Goal: Find specific page/section: Find specific page/section

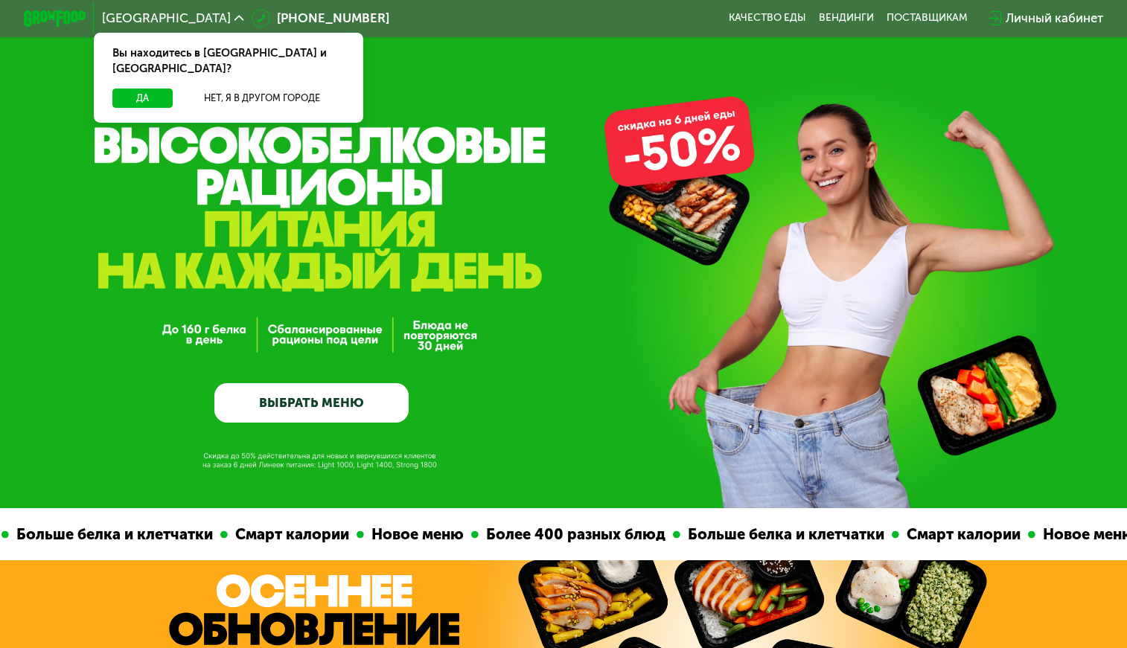
click at [138, 17] on span "[GEOGRAPHIC_DATA]" at bounding box center [166, 18] width 129 height 13
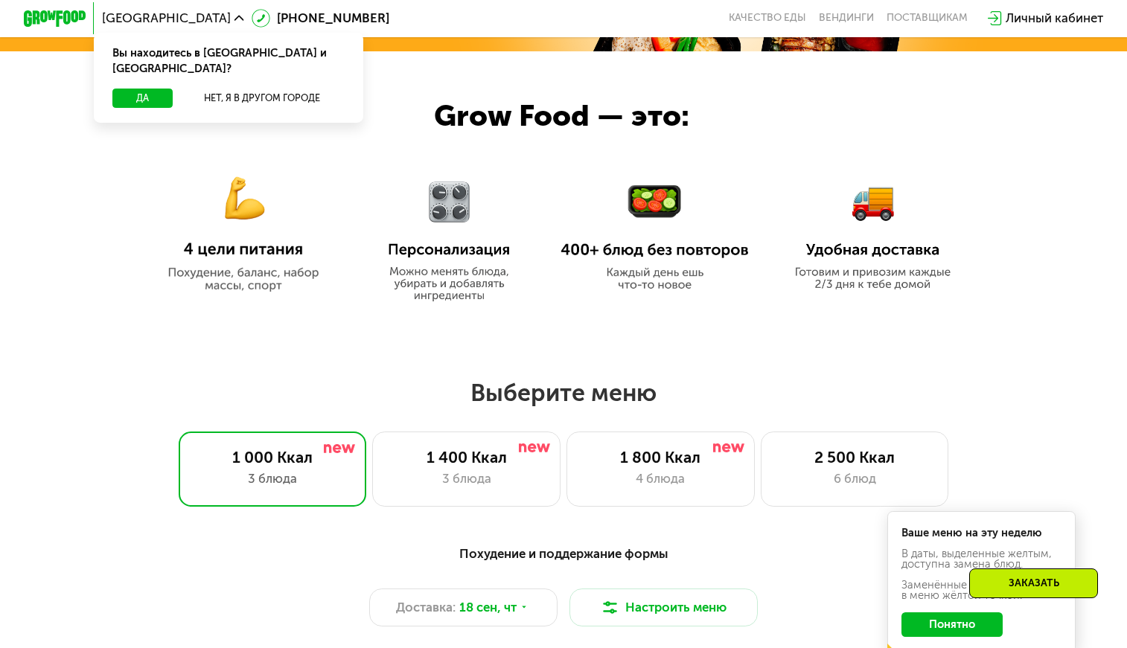
scroll to position [670, 0]
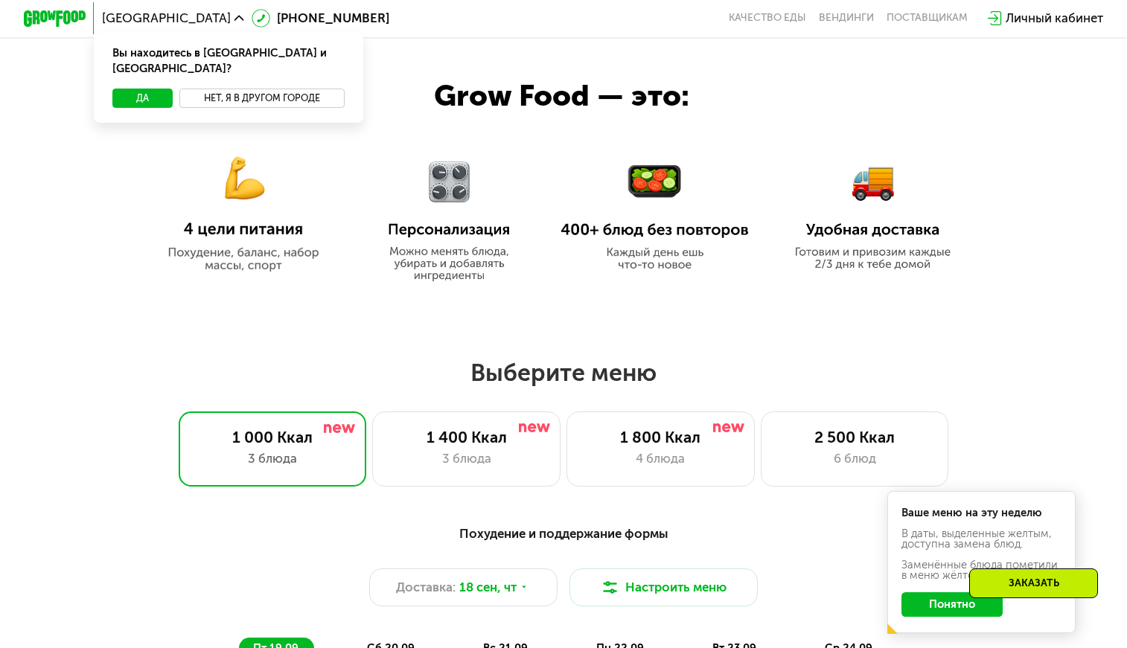
click at [278, 89] on button "Нет, я в другом городе" at bounding box center [261, 98] width 165 height 19
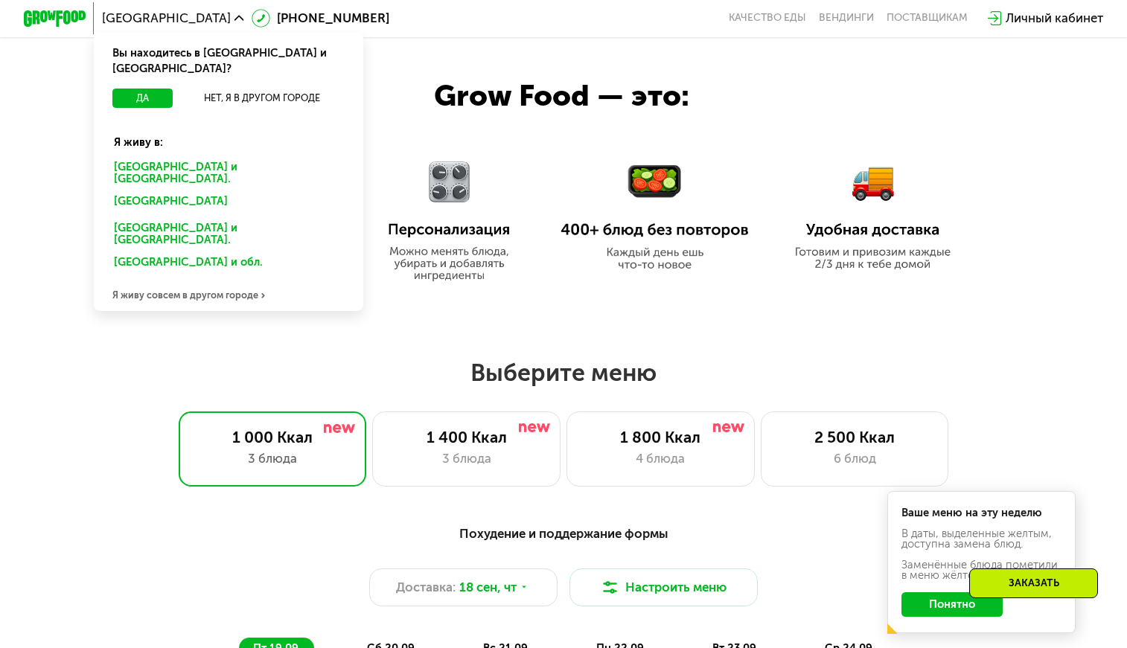
click at [240, 280] on div "Я живу совсем в другом городе" at bounding box center [228, 295] width 269 height 31
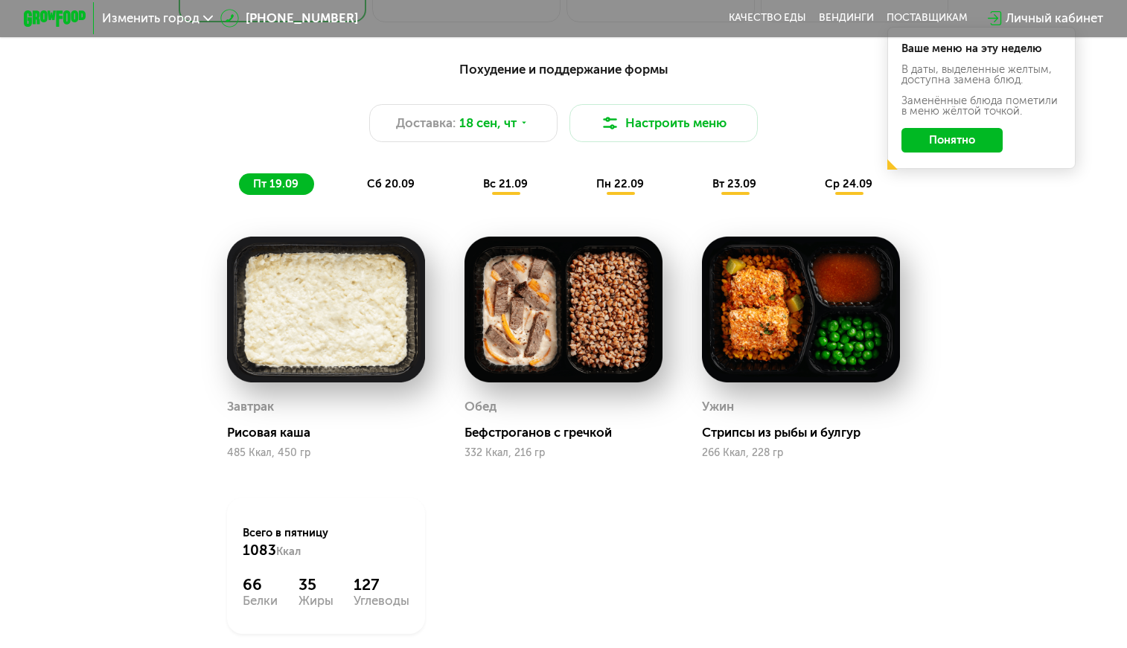
scroll to position [0, 0]
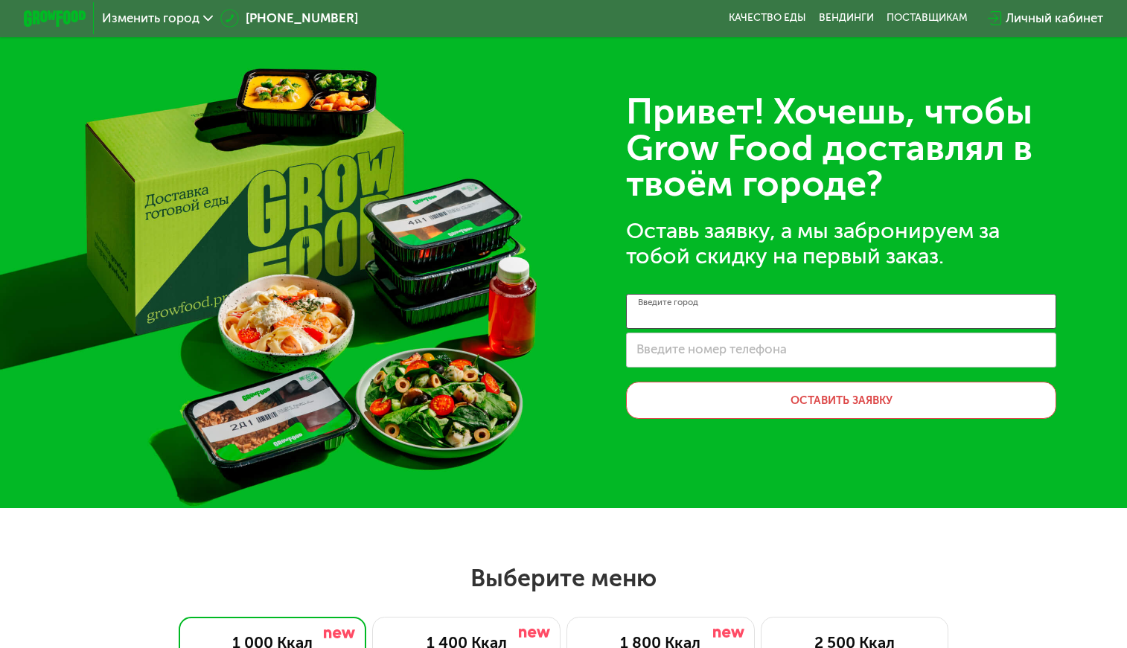
click at [730, 321] on input "Введите город" at bounding box center [841, 311] width 430 height 35
type input "******"
click at [762, 484] on div "Привет! Хочешь, чтобы Grow Food доставлял в твоём городе? Оставь заявку, а мы з…" at bounding box center [563, 254] width 1127 height 508
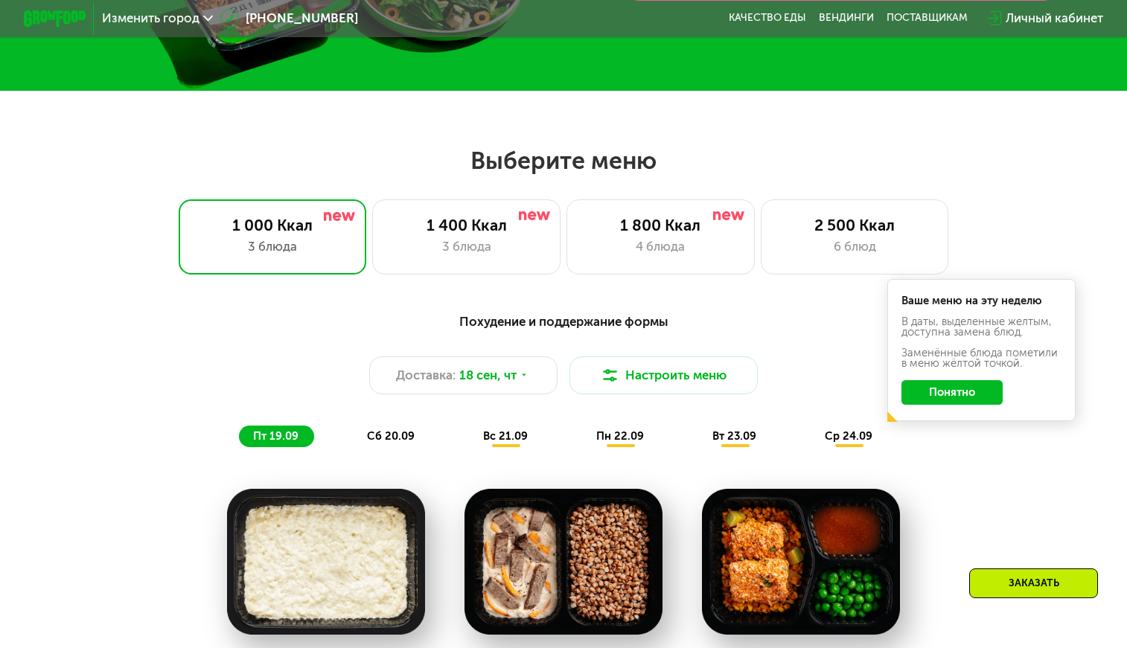
scroll to position [447, 0]
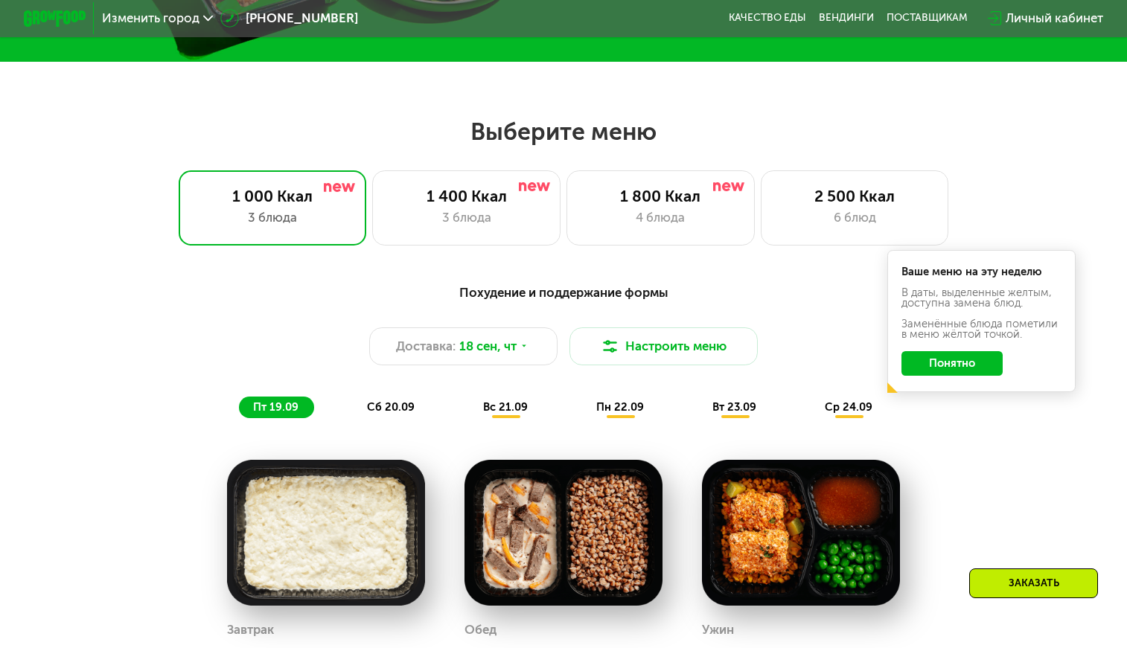
click at [142, 19] on span "Изменить город" at bounding box center [150, 18] width 97 height 13
